Goal: Task Accomplishment & Management: Manage account settings

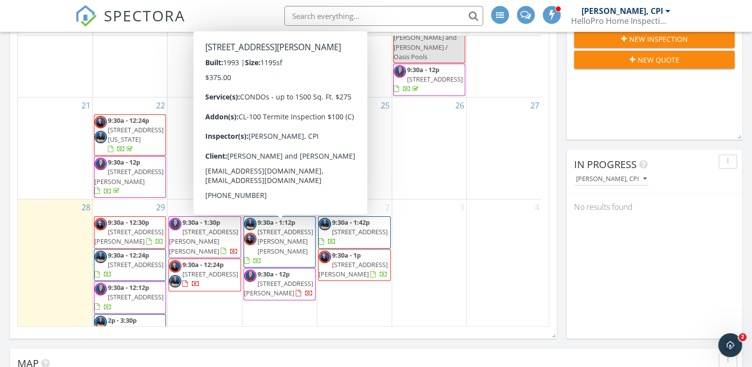
click at [270, 279] on span "155 Anderson Hwy Unit 613, Clemson 29631" at bounding box center [278, 288] width 69 height 18
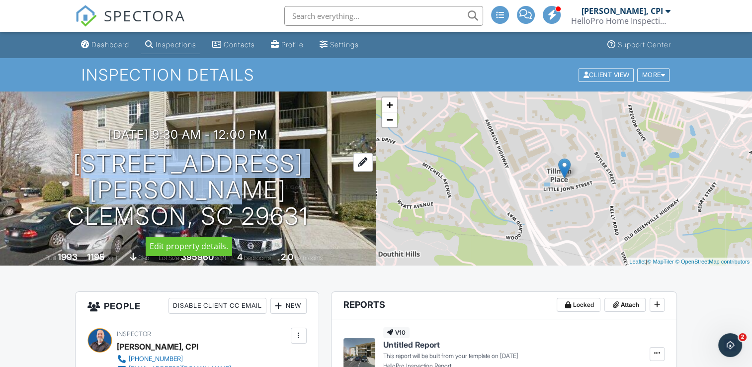
drag, startPoint x: 31, startPoint y: 161, endPoint x: 312, endPoint y: 187, distance: 282.5
click at [312, 187] on h1 "155 Anderson Hwy Unit 613 Clemson, SC 29631" at bounding box center [188, 190] width 344 height 79
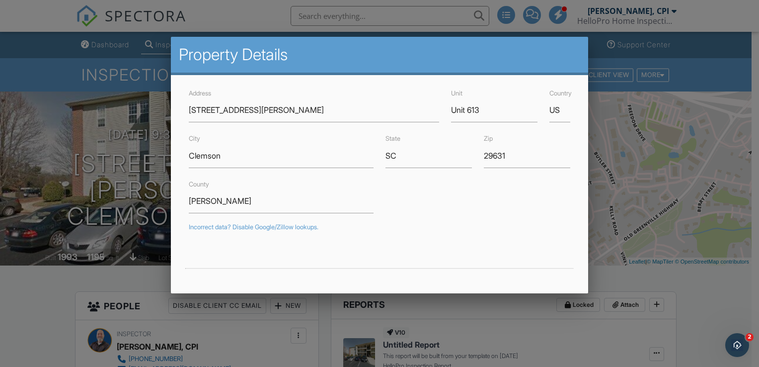
click at [40, 281] on div at bounding box center [379, 179] width 759 height 459
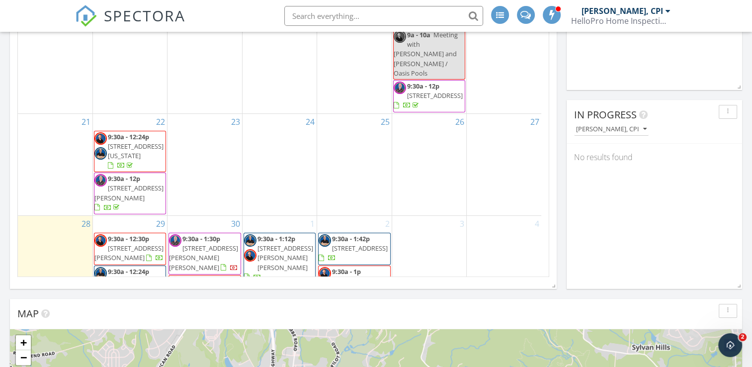
scroll to position [326, 0]
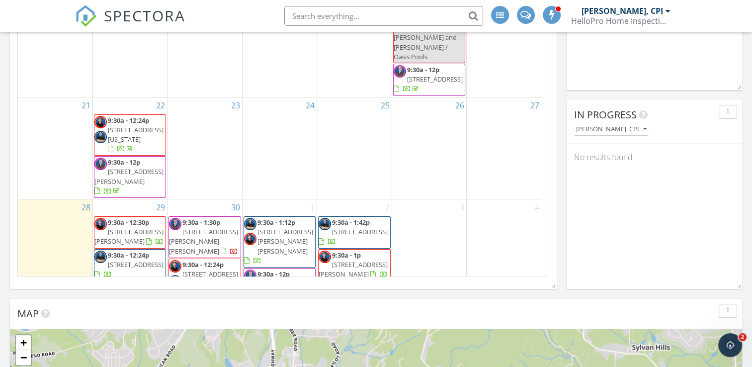
click at [289, 279] on span "155 Anderson Hwy Unit 613, Clemson 29631" at bounding box center [278, 288] width 69 height 18
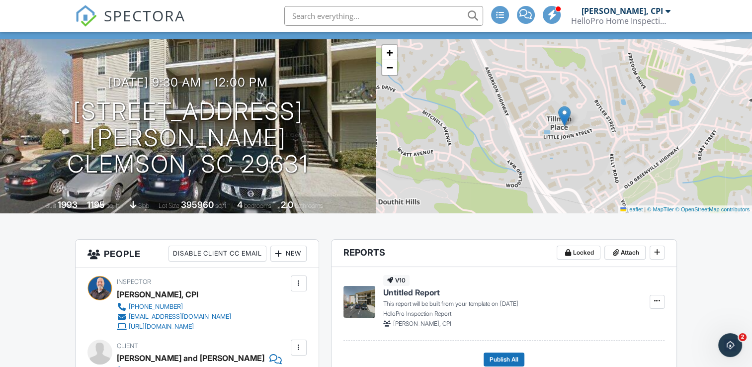
scroll to position [29, 0]
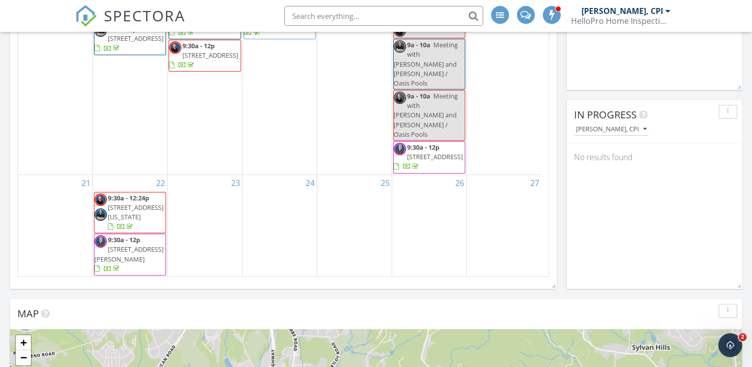
scroll to position [348, 0]
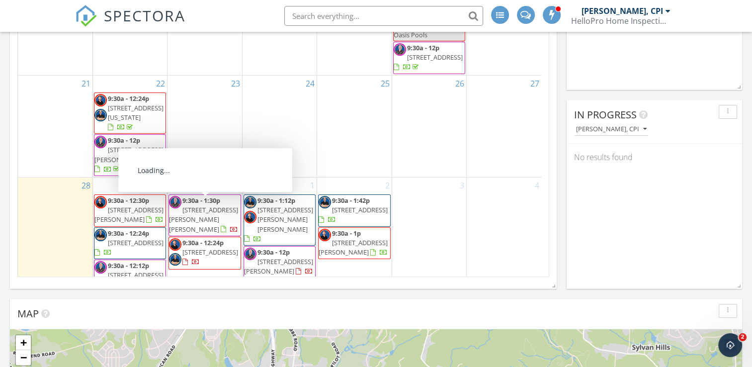
click at [209, 247] on span "[STREET_ADDRESS]" at bounding box center [210, 251] width 56 height 9
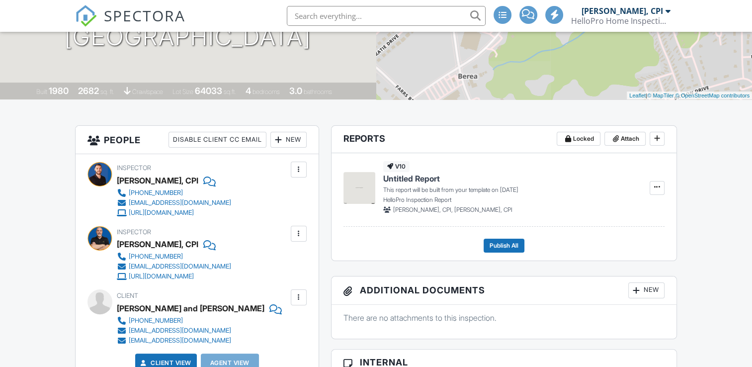
scroll to position [149, 0]
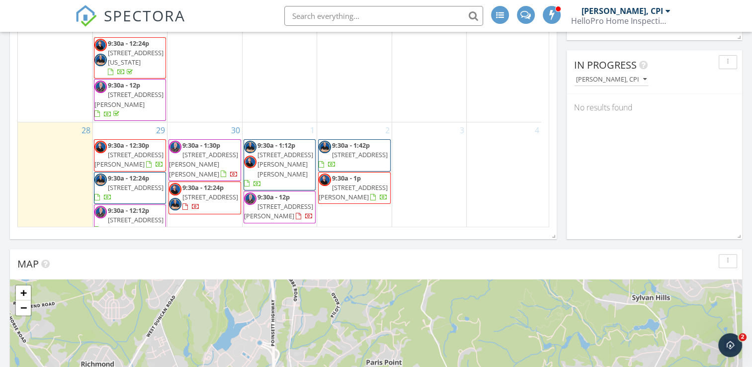
scroll to position [376, 0]
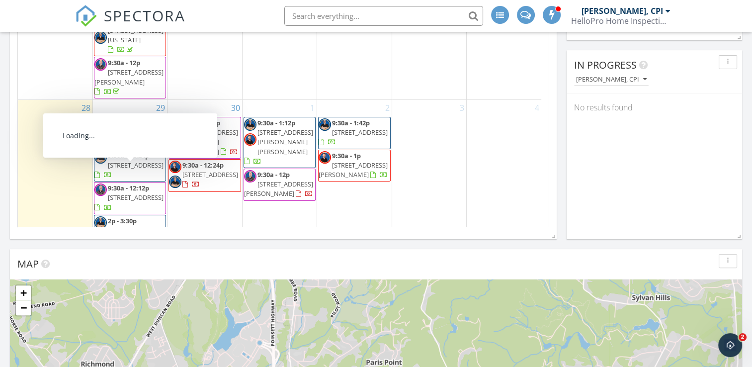
click at [125, 193] on span "[STREET_ADDRESS]" at bounding box center [136, 197] width 56 height 9
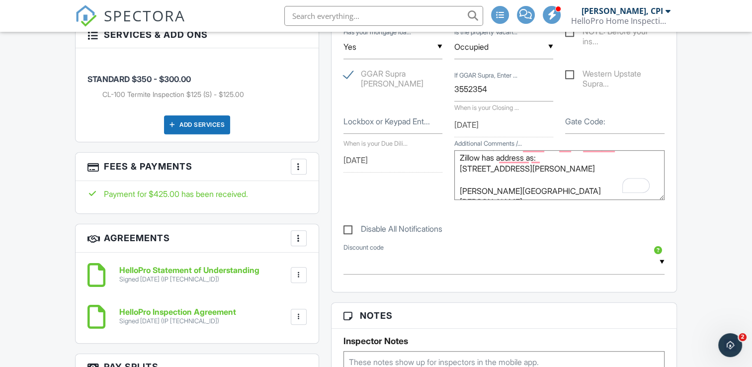
scroll to position [14, 0]
